Goal: Communication & Community: Answer question/provide support

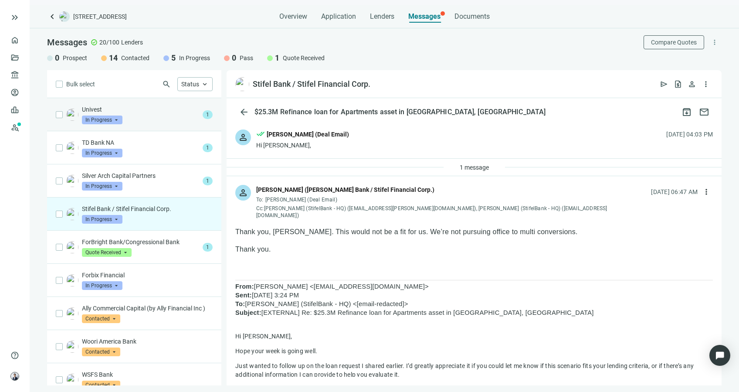
click at [152, 107] on p "Univest" at bounding box center [140, 109] width 117 height 9
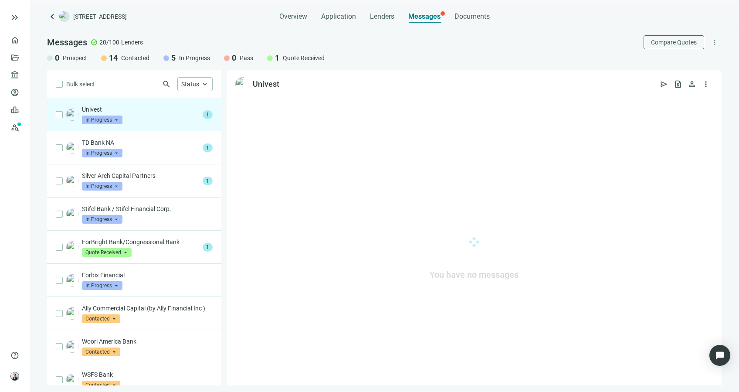
click at [156, 111] on p "Univest" at bounding box center [140, 109] width 117 height 9
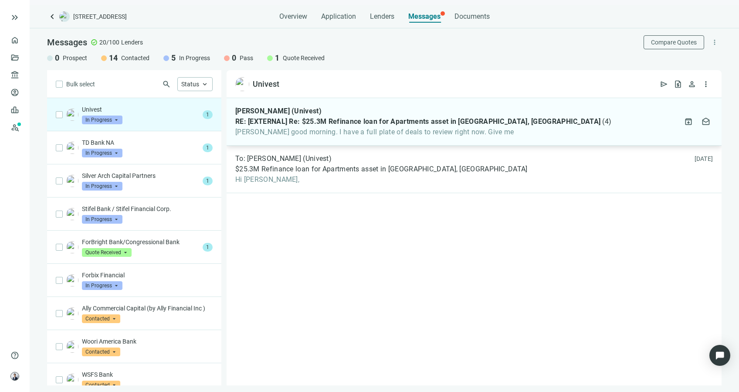
click at [324, 110] on div "[PERSON_NAME] (Univest)" at bounding box center [423, 111] width 376 height 9
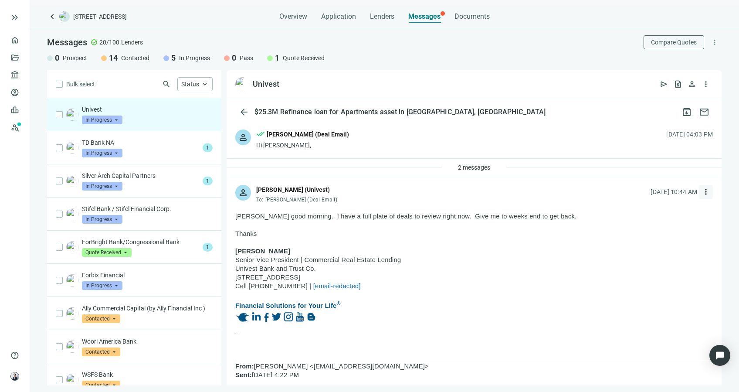
click at [702, 187] on span "more_vert" at bounding box center [706, 191] width 9 height 9
click at [675, 214] on div "reply Reply" at bounding box center [658, 212] width 92 height 16
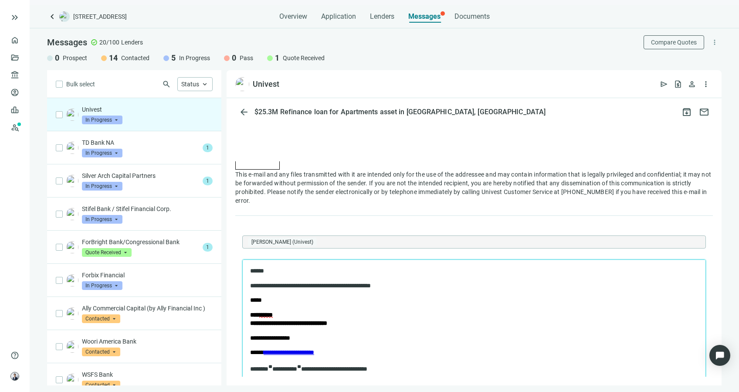
scroll to position [948, 0]
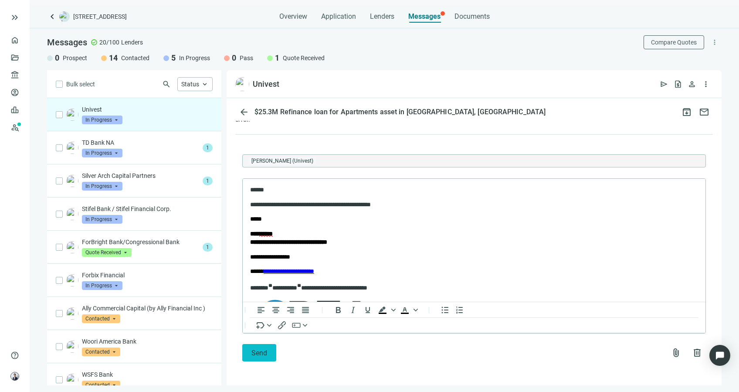
click at [263, 349] on span "Send" at bounding box center [259, 353] width 16 height 8
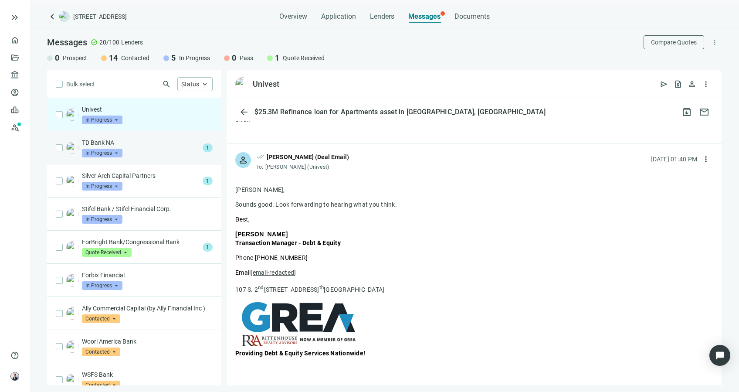
click at [167, 153] on div "TD Bank NA In Progress arrow_drop_down" at bounding box center [140, 147] width 117 height 19
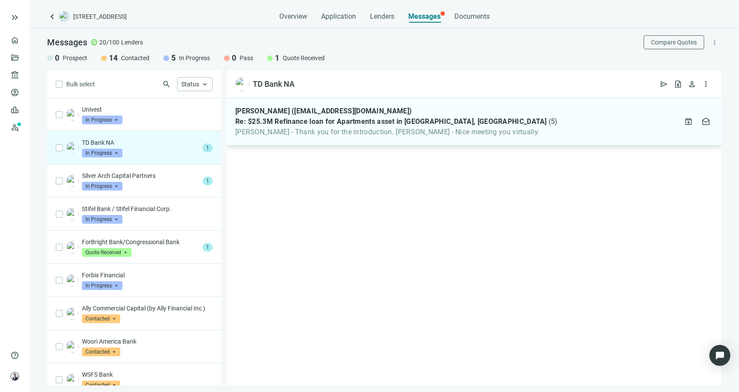
click at [443, 120] on span "Re: $25.3M Refinance loan for Apartments asset in [GEOGRAPHIC_DATA], [GEOGRAPHI…" at bounding box center [391, 121] width 312 height 9
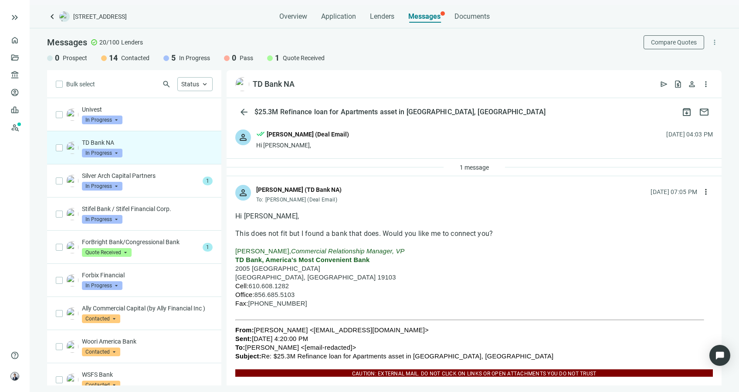
scroll to position [0, 0]
click at [478, 169] on span "1 message" at bounding box center [474, 166] width 29 height 7
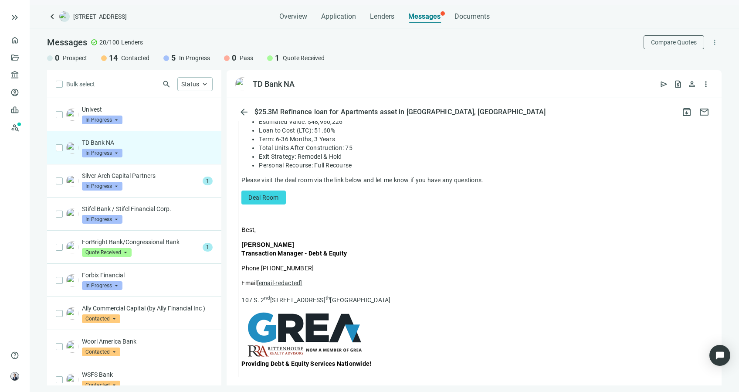
scroll to position [0, 0]
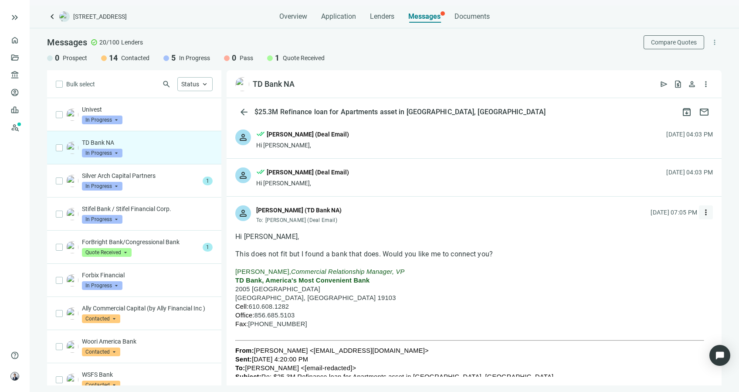
click at [702, 210] on button "more_vert" at bounding box center [706, 212] width 14 height 14
click at [496, 292] on p "2005 [GEOGRAPHIC_DATA]" at bounding box center [474, 289] width 478 height 9
click at [165, 188] on div "Silver Arch Capital Partners In Progress arrow_drop_down" at bounding box center [140, 180] width 117 height 19
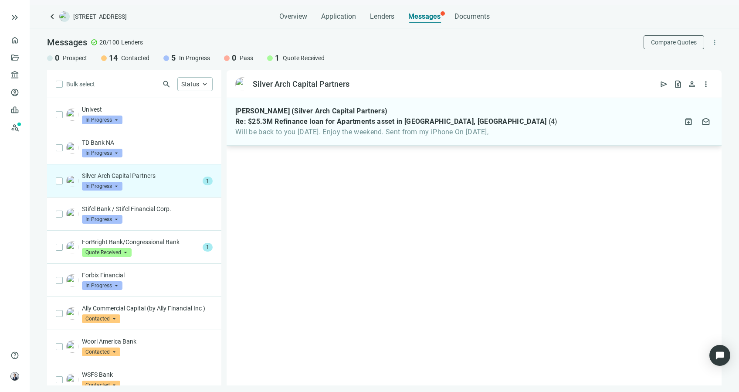
click at [450, 128] on span "Will be back to you [DATE]. Enjoy the weekend. Sent from my iPhone On [DATE]," at bounding box center [396, 132] width 322 height 9
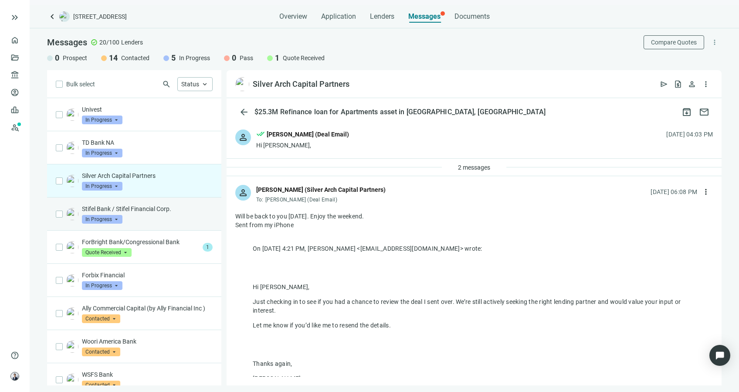
click at [169, 223] on div "Stifel Bank / Stifel Financial Corp. In Progress arrow_drop_down" at bounding box center [147, 213] width 131 height 19
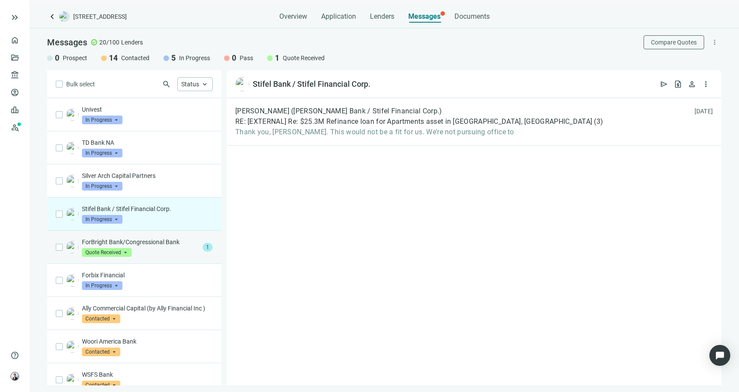
click at [181, 251] on div "ForBright Bank/Congressional Bank Quote Received arrow_drop_down" at bounding box center [140, 246] width 117 height 19
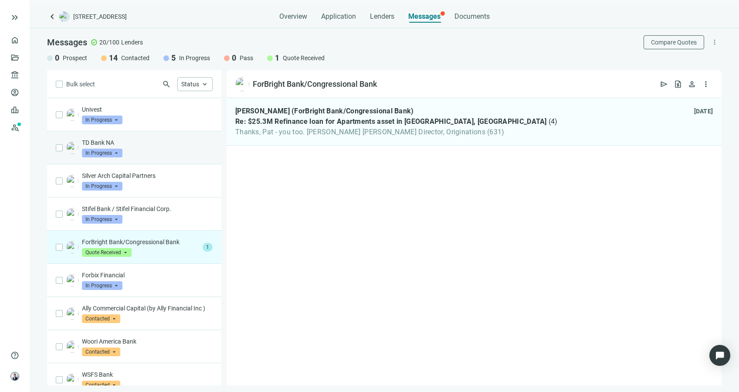
click at [200, 150] on div "TD Bank NA In Progress arrow_drop_down" at bounding box center [147, 147] width 131 height 19
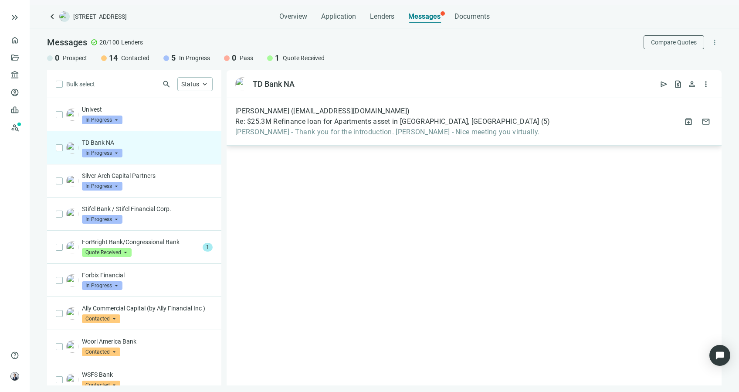
click at [515, 132] on div "[PERSON_NAME] ([PERSON_NAME][EMAIL_ADDRESS][DOMAIN_NAME]) Re: $25.3M Refinance …" at bounding box center [474, 121] width 495 height 47
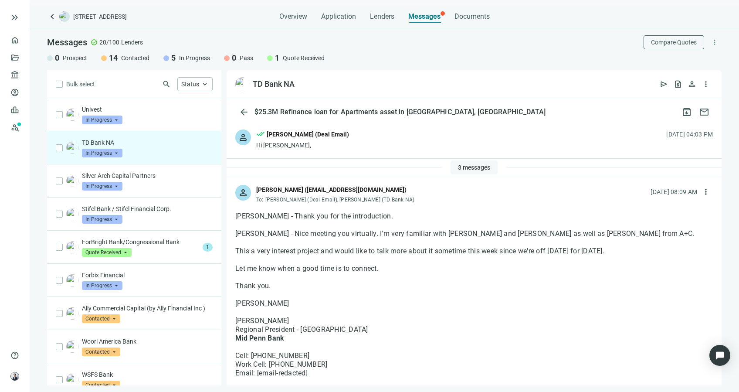
click at [475, 160] on button "3 messages" at bounding box center [474, 167] width 47 height 14
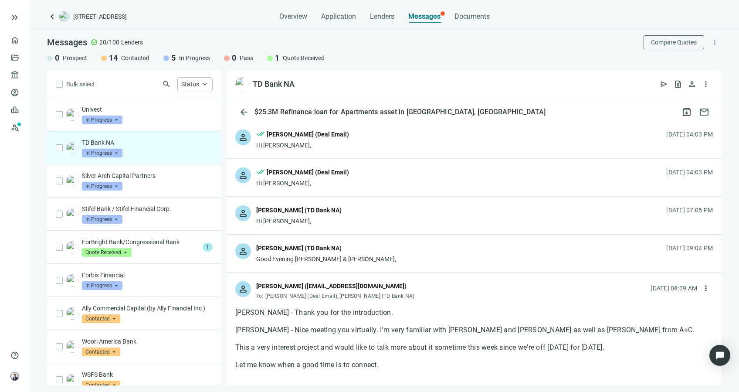
click at [447, 263] on div "person [PERSON_NAME] (TD Bank NA) Good Evening [PERSON_NAME] & [PERSON_NAME], […" at bounding box center [474, 252] width 495 height 37
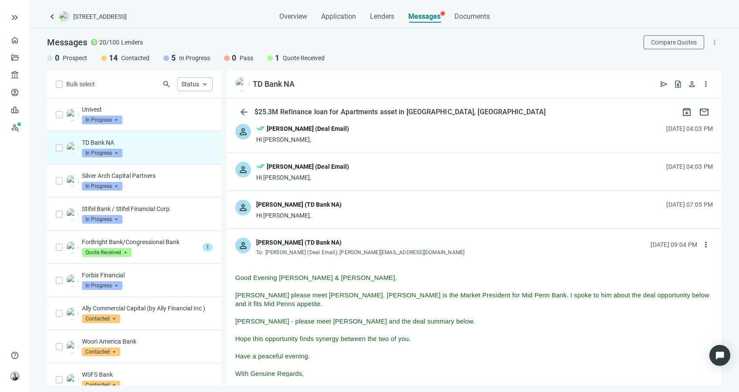
scroll to position [14, 0]
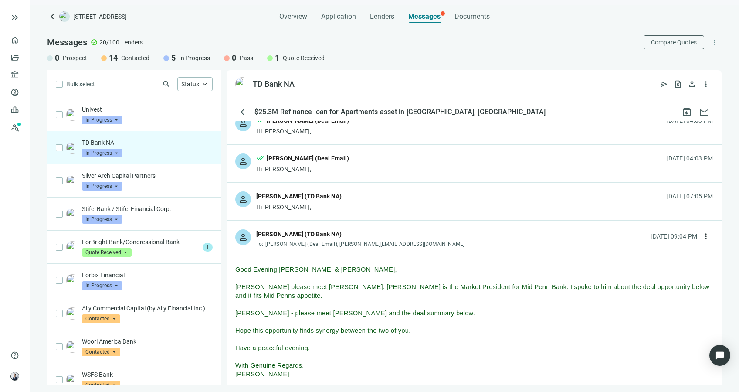
click at [380, 234] on div "[PERSON_NAME] (TD Bank NA)" at bounding box center [361, 234] width 210 height 11
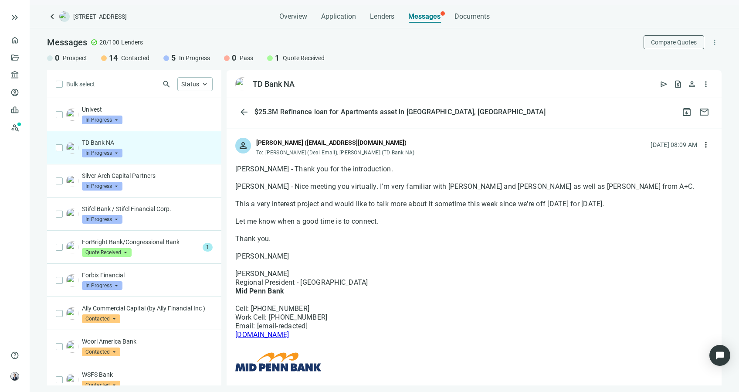
scroll to position [143, 0]
